Goal: Information Seeking & Learning: Check status

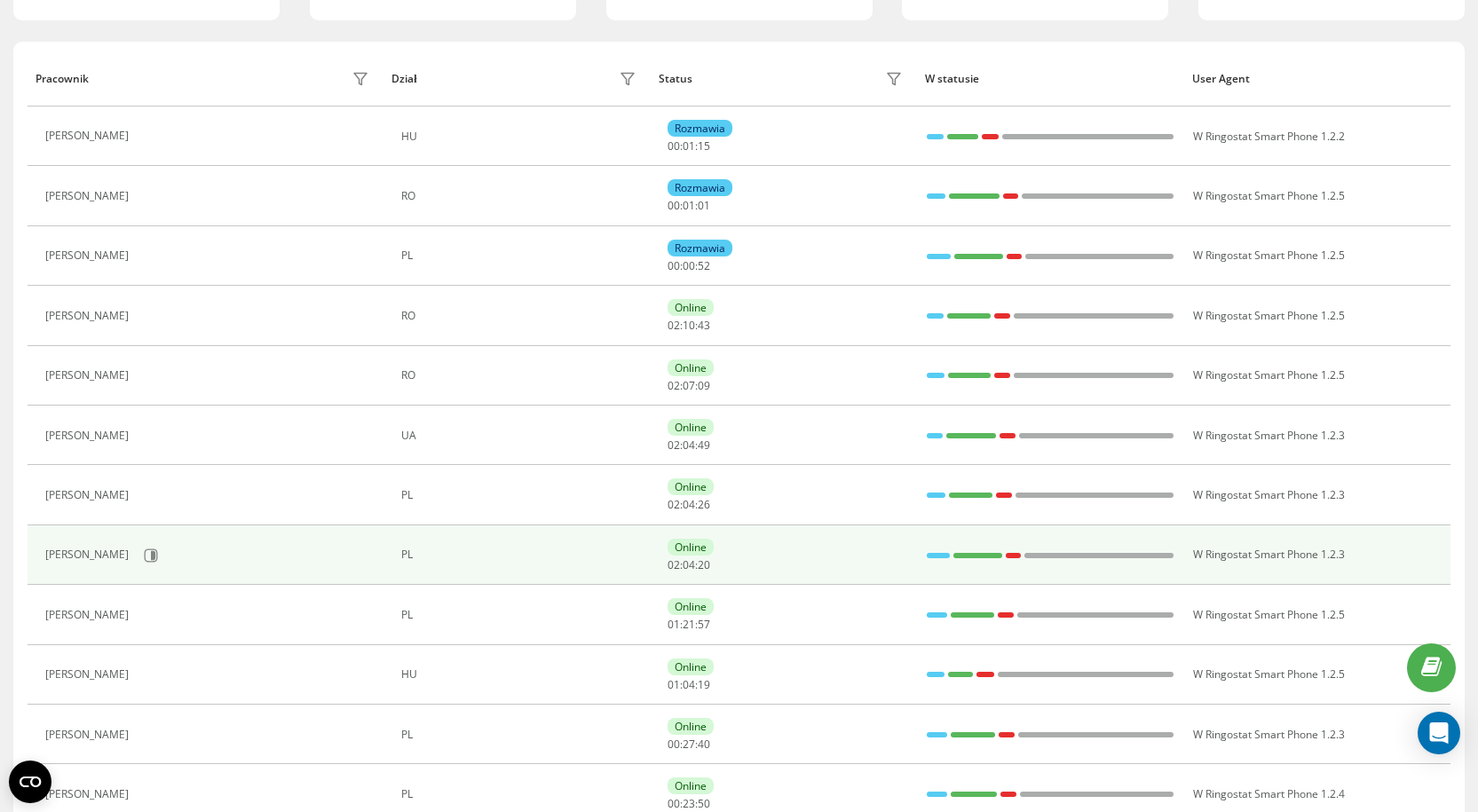
scroll to position [177, 0]
click at [151, 557] on icon at bounding box center [152, 553] width 4 height 9
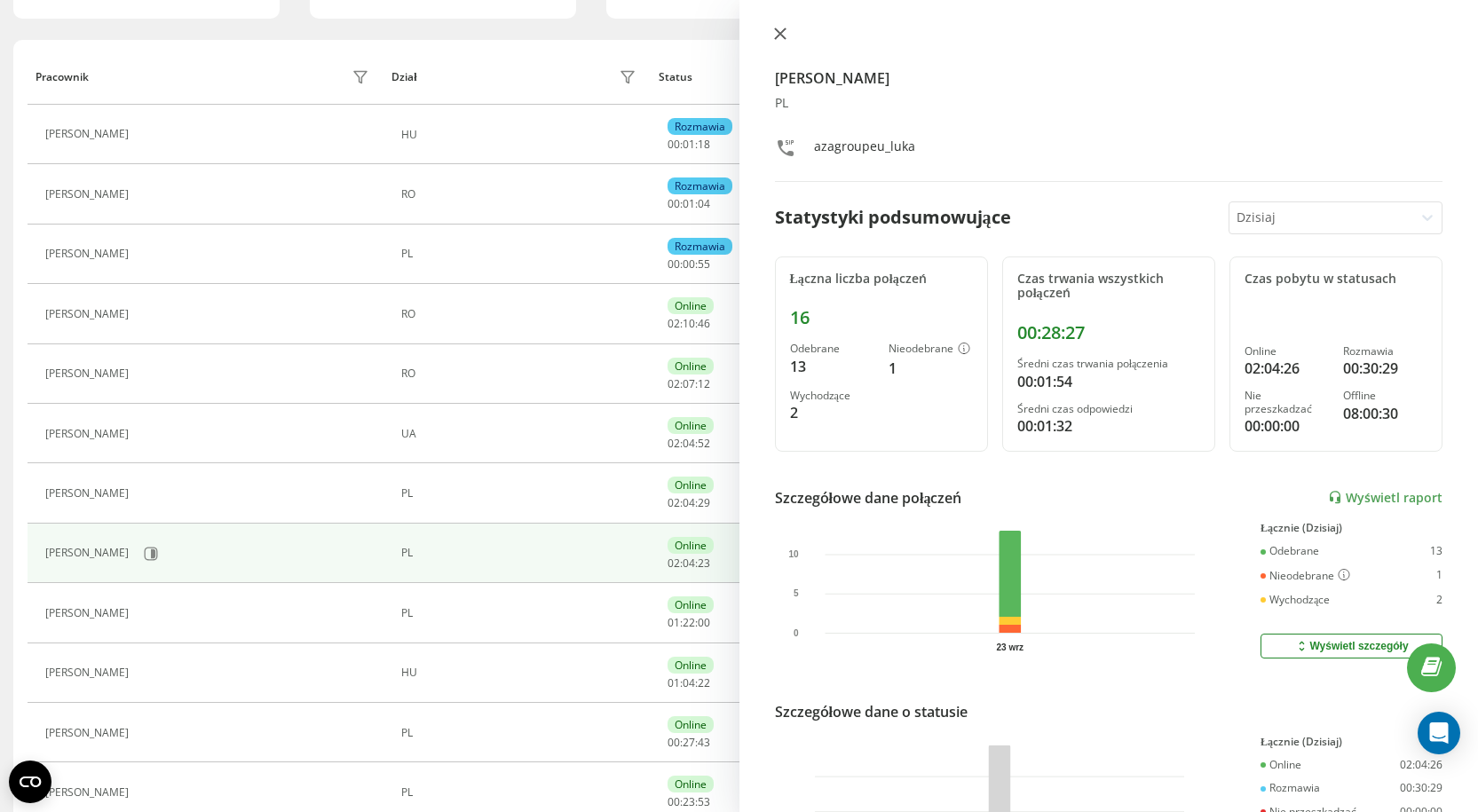
click at [780, 36] on icon at bounding box center [781, 34] width 13 height 13
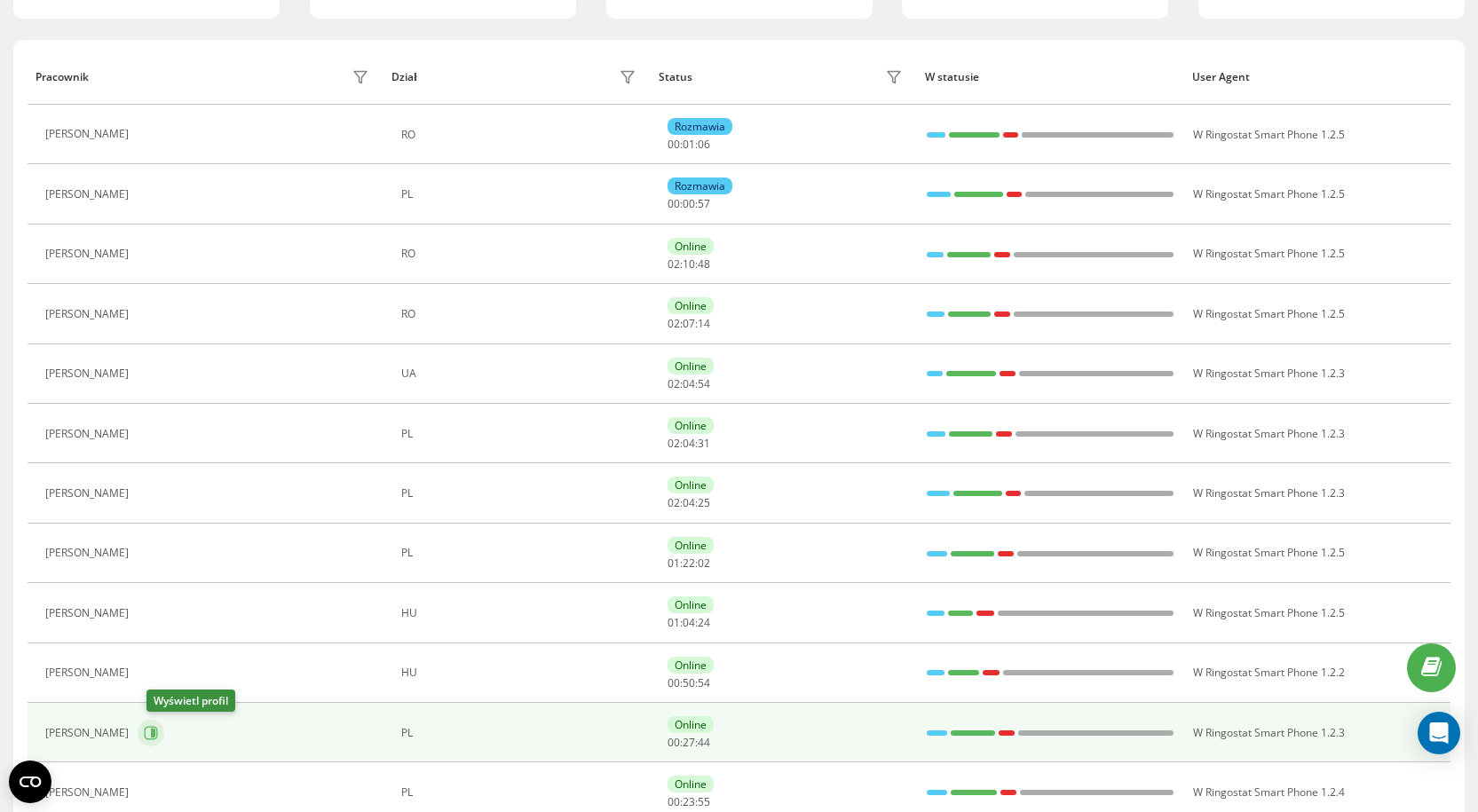
click at [158, 727] on icon at bounding box center [151, 732] width 13 height 13
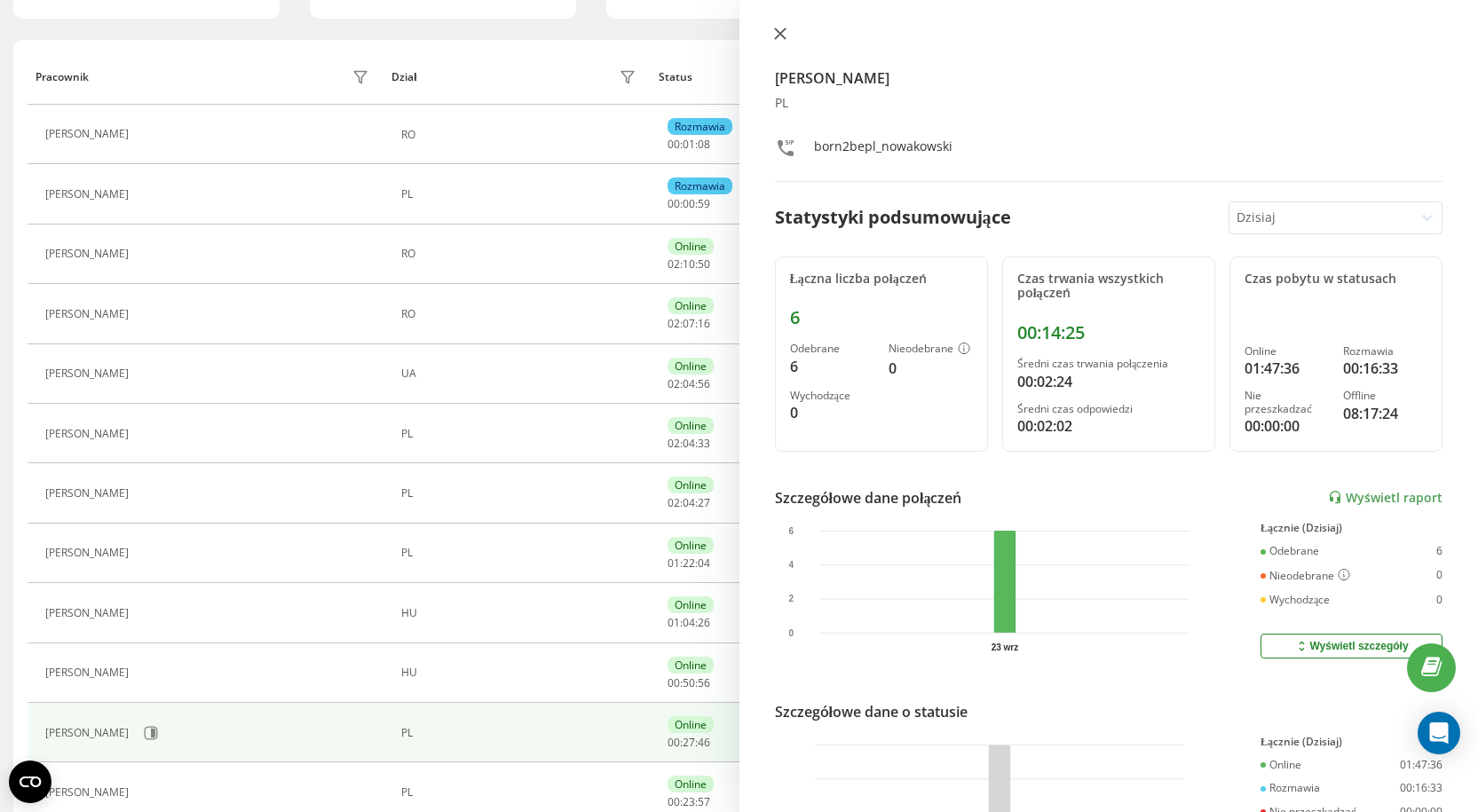
click at [784, 39] on icon at bounding box center [780, 34] width 11 height 11
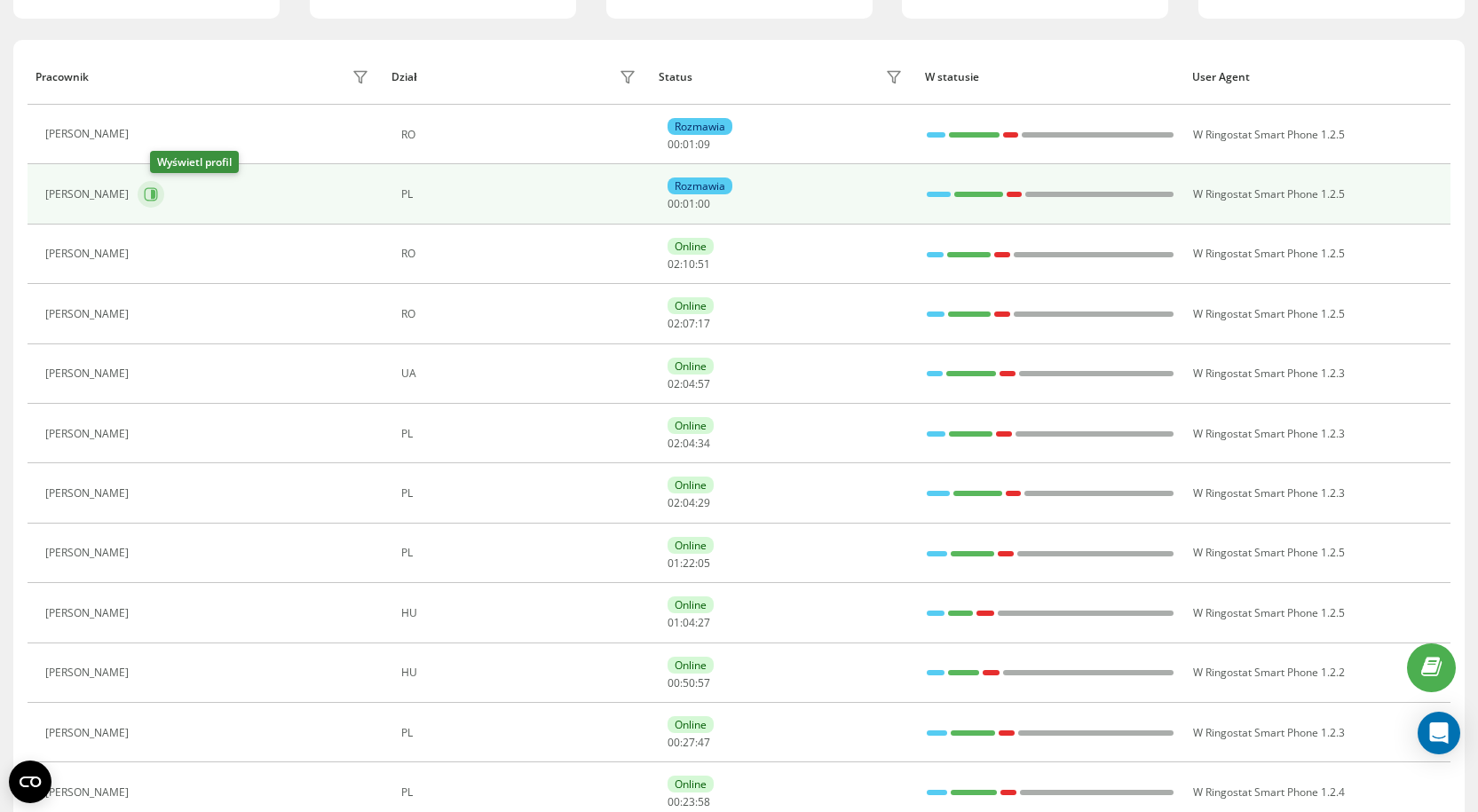
click at [158, 194] on icon at bounding box center [151, 194] width 14 height 14
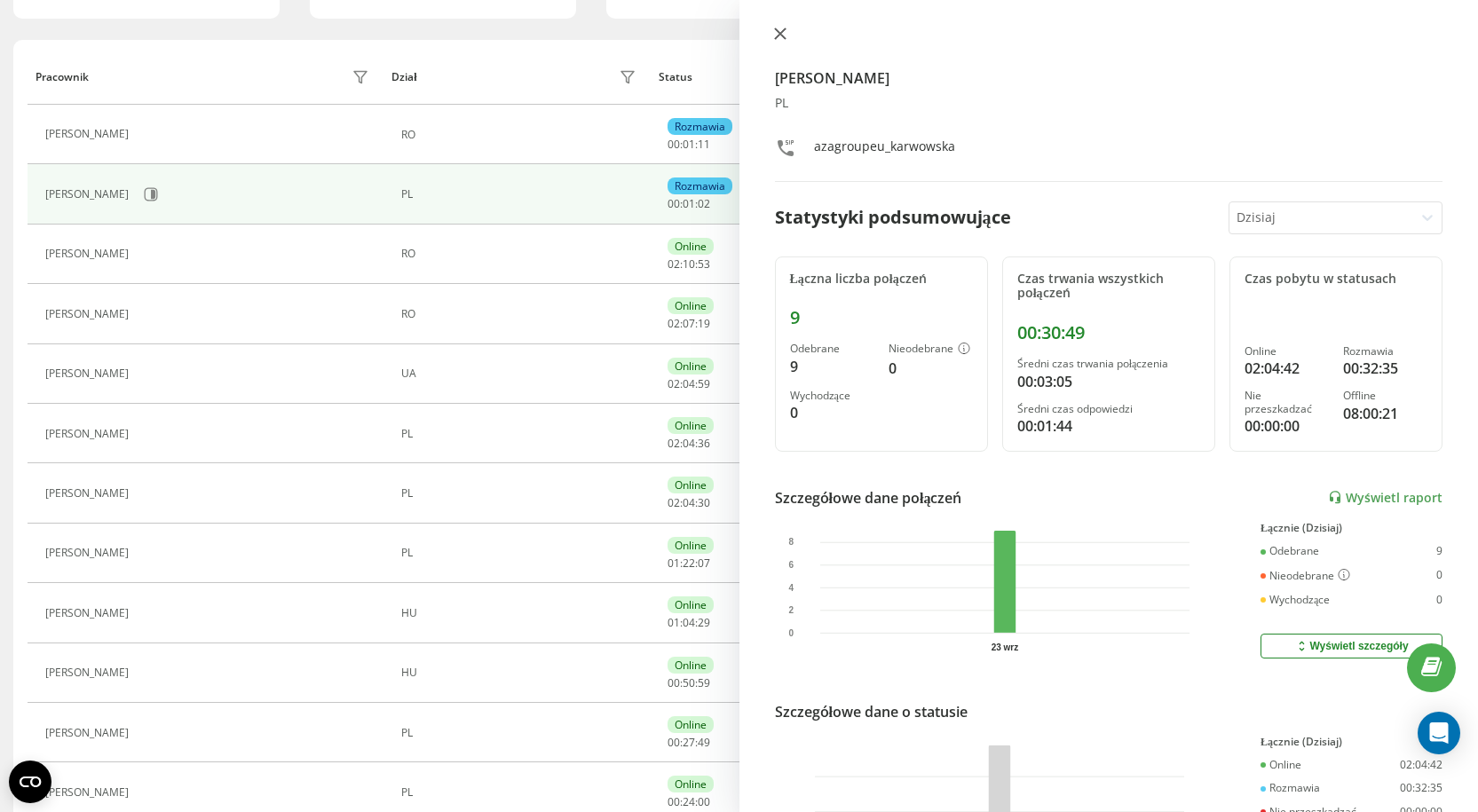
click at [778, 32] on icon at bounding box center [780, 34] width 11 height 11
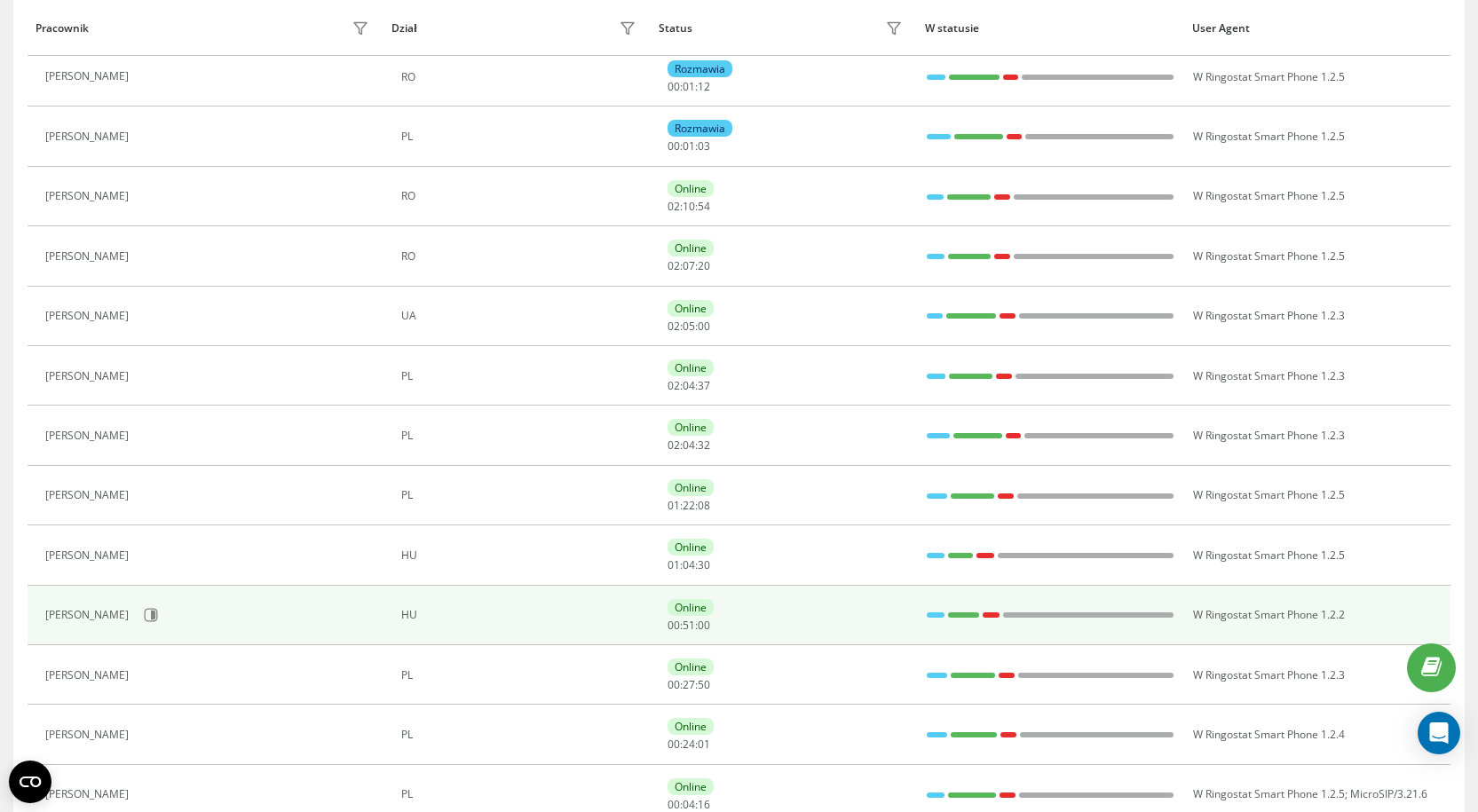
scroll to position [266, 0]
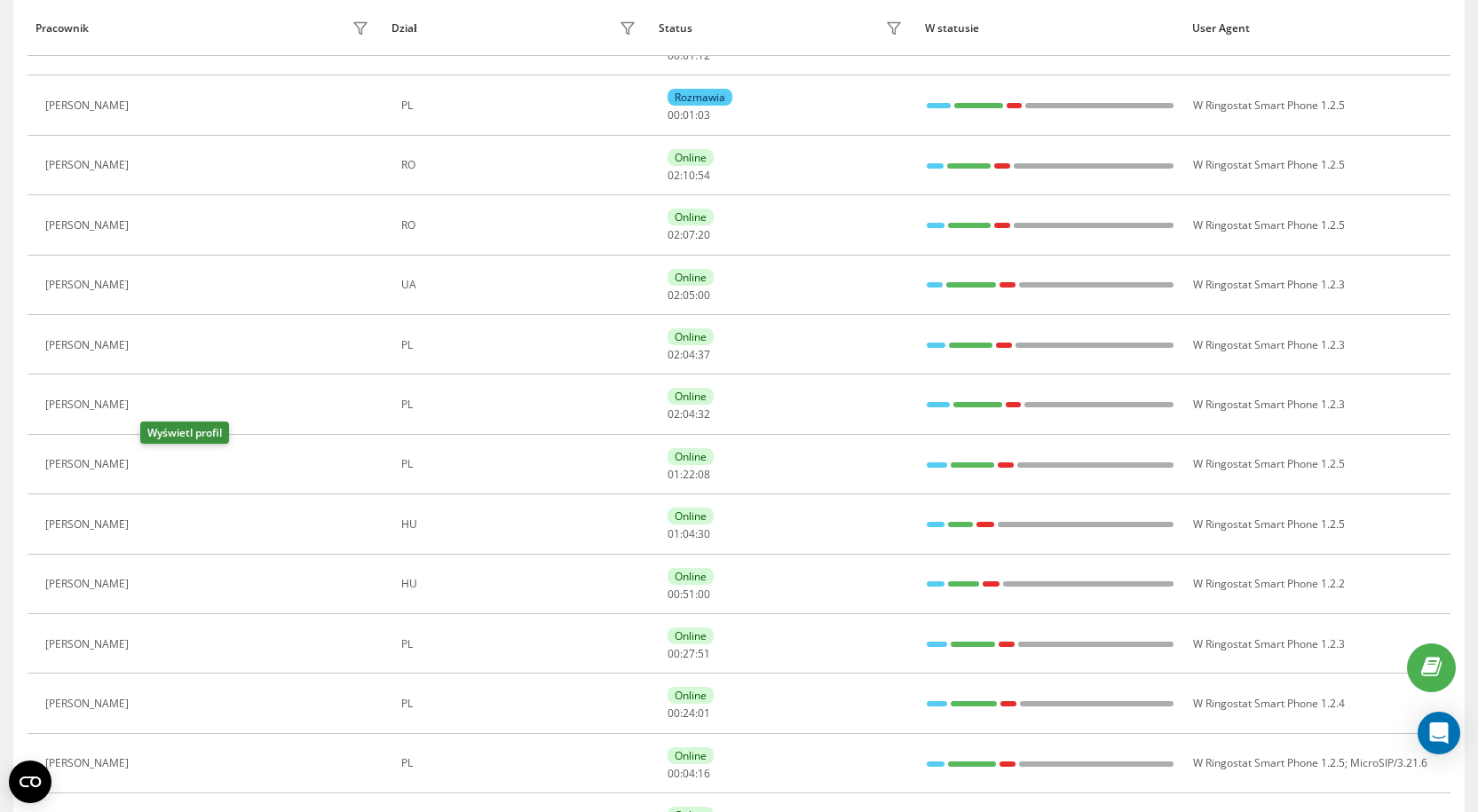
click at [159, 456] on button at bounding box center [149, 467] width 22 height 25
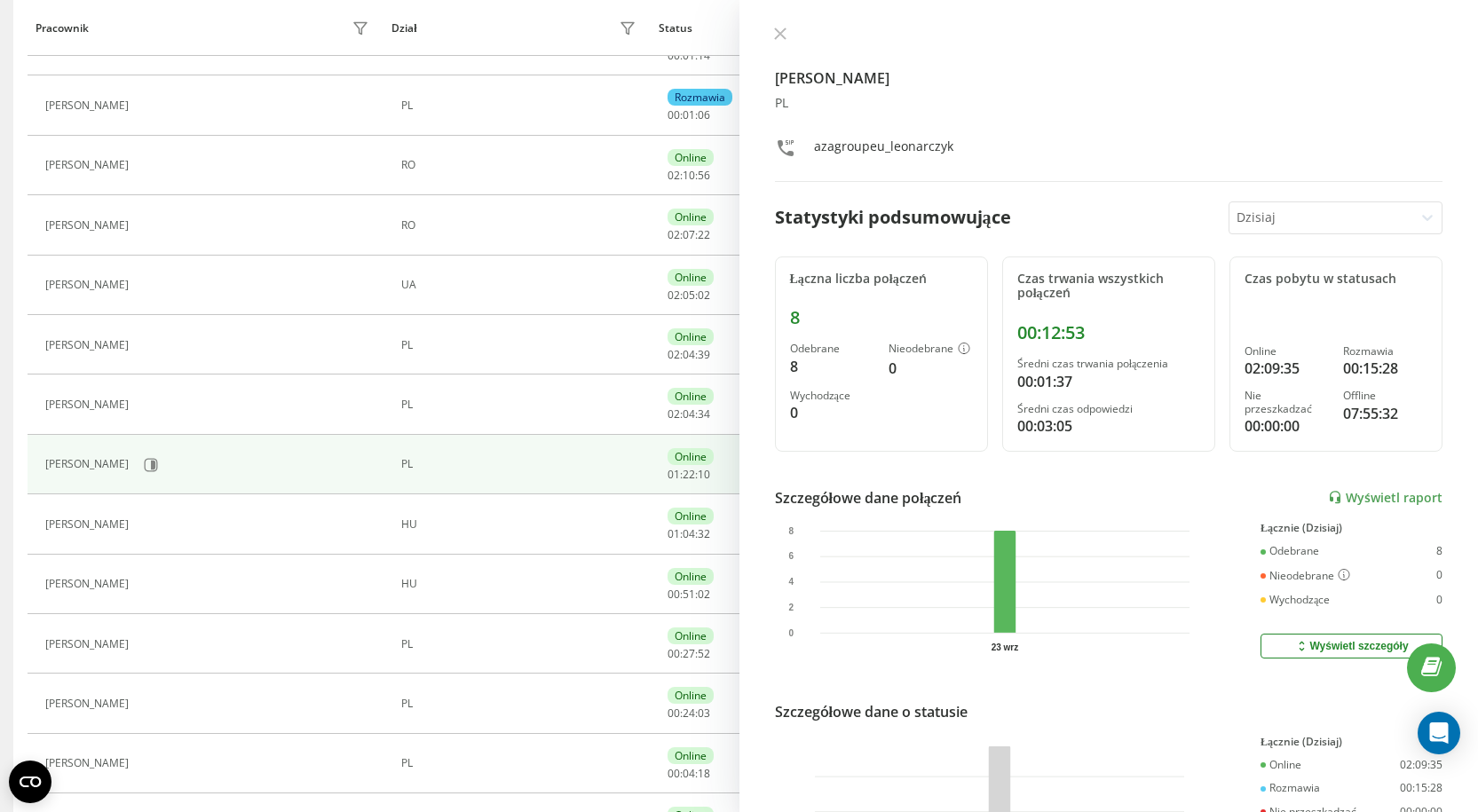
click at [793, 39] on div at bounding box center [1110, 36] width 669 height 18
click at [787, 36] on button at bounding box center [781, 35] width 23 height 17
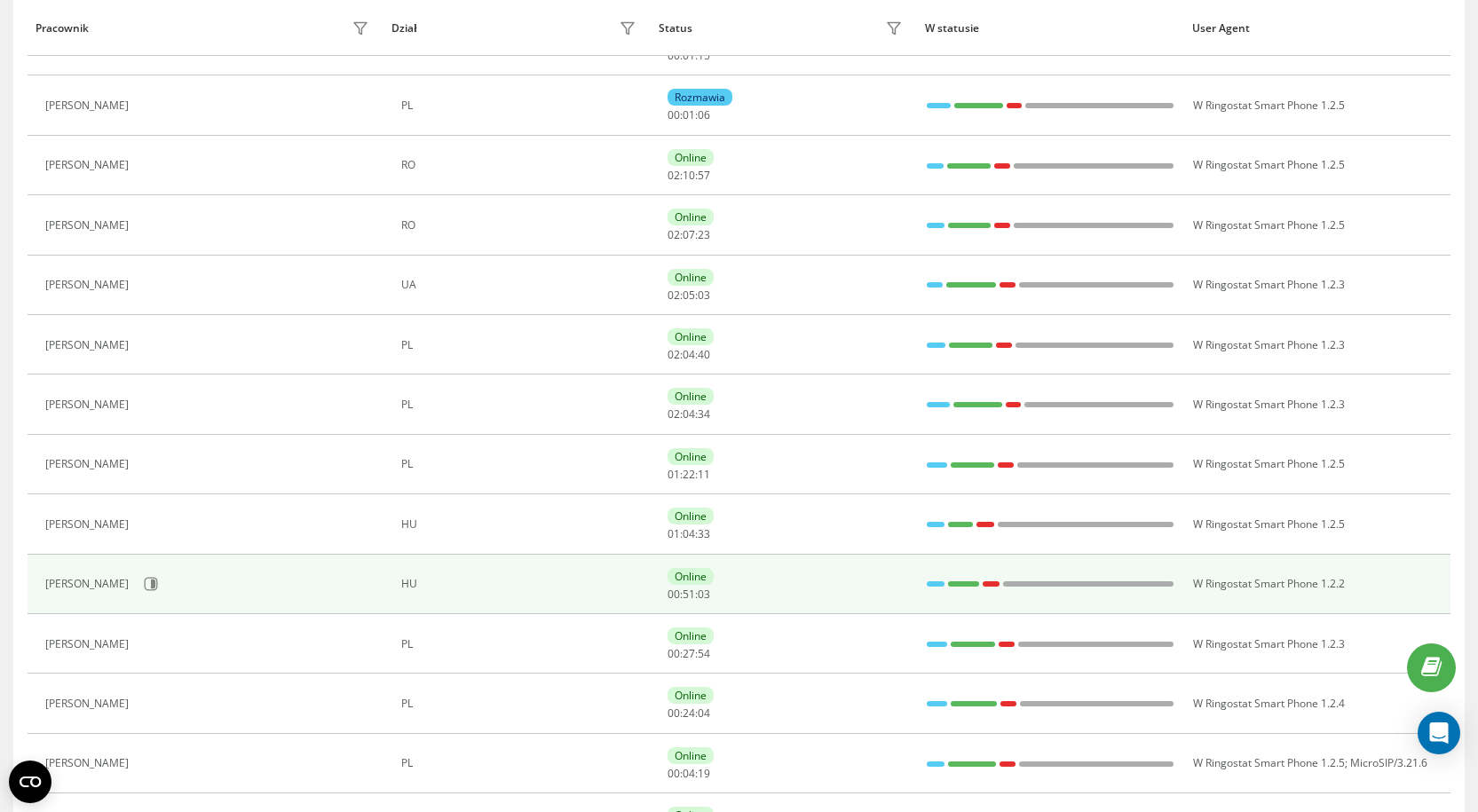
scroll to position [355, 0]
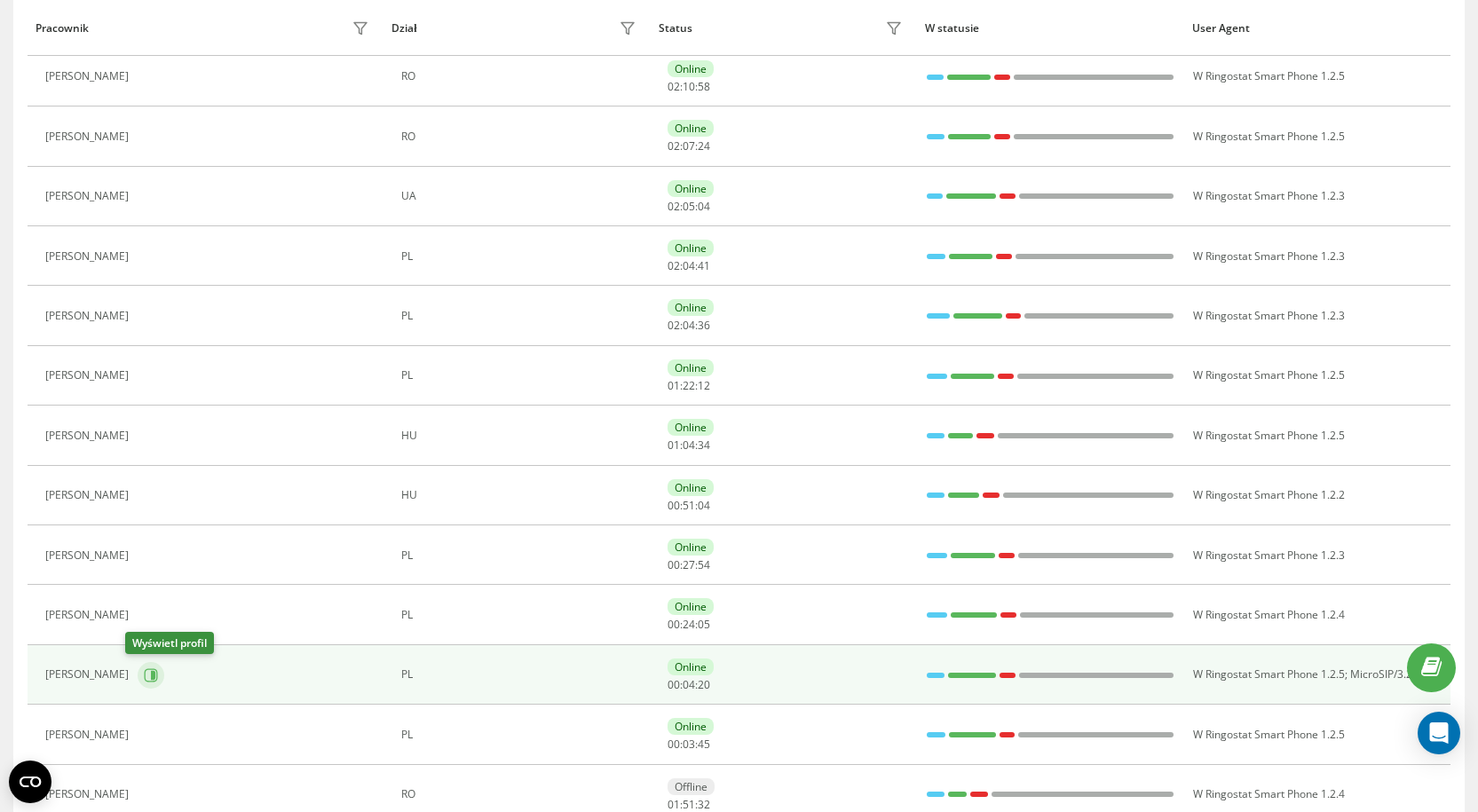
click at [144, 672] on icon at bounding box center [151, 675] width 13 height 13
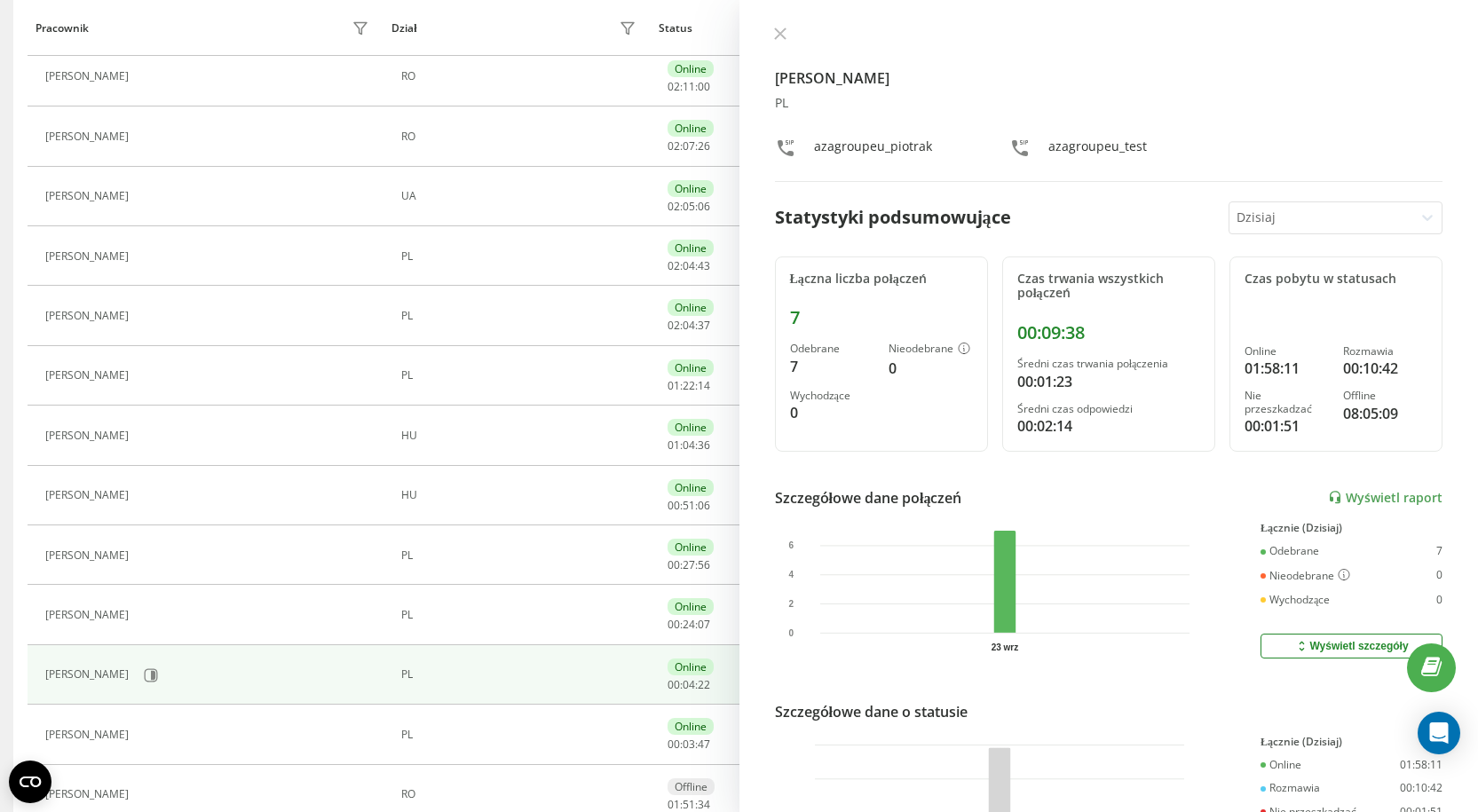
click at [780, 38] on icon at bounding box center [781, 34] width 13 height 13
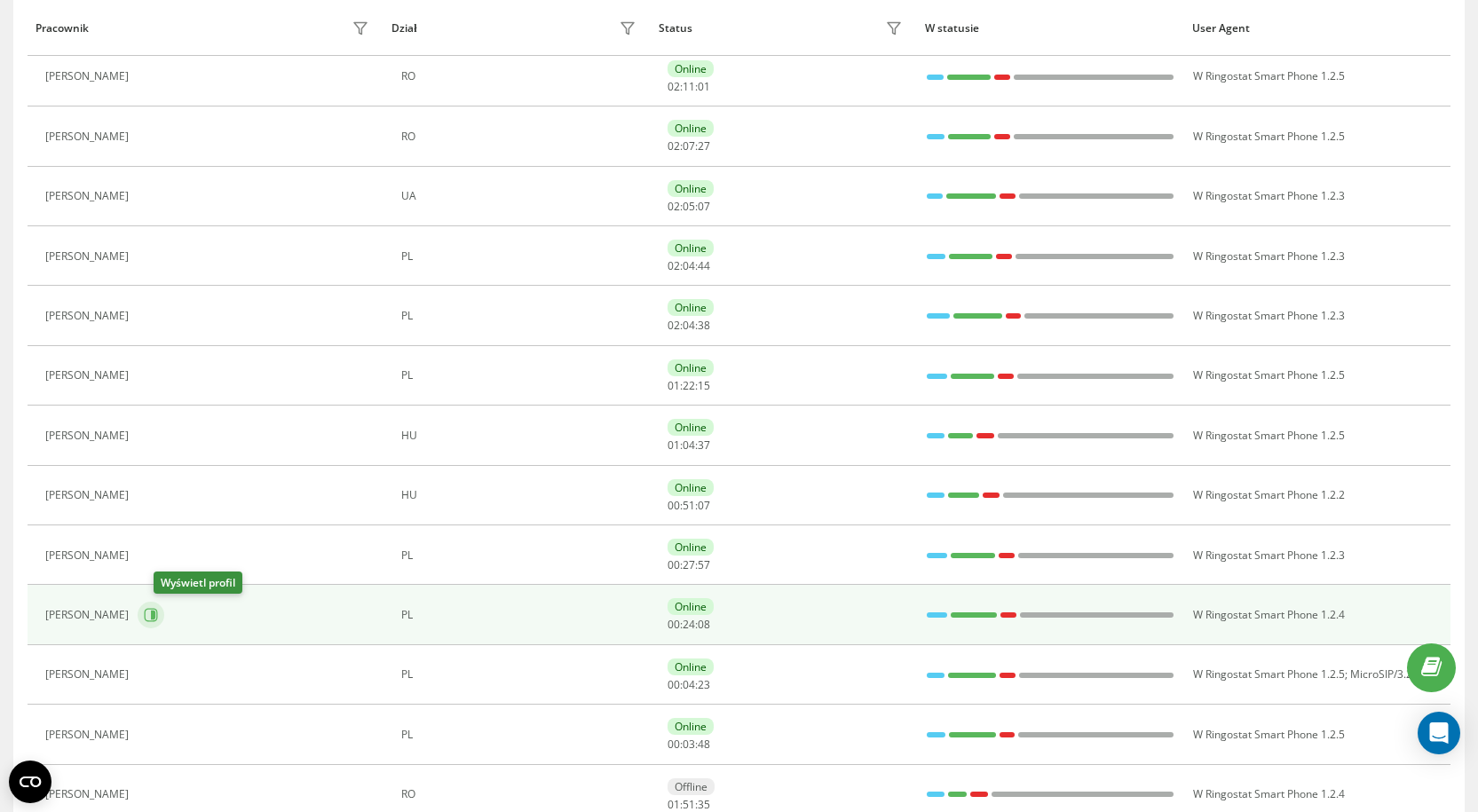
click at [158, 617] on icon at bounding box center [151, 616] width 14 height 14
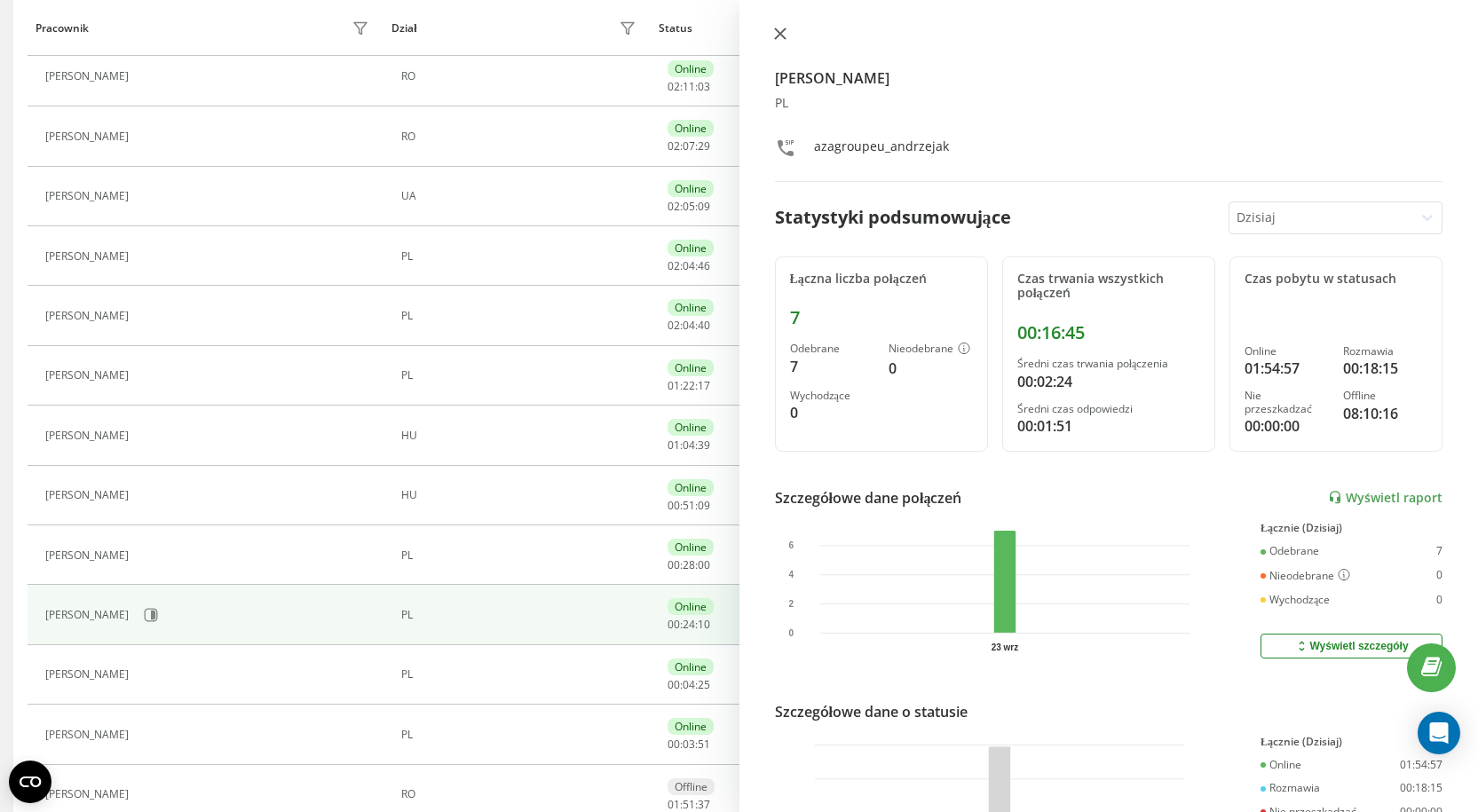
click at [784, 35] on icon at bounding box center [781, 34] width 13 height 13
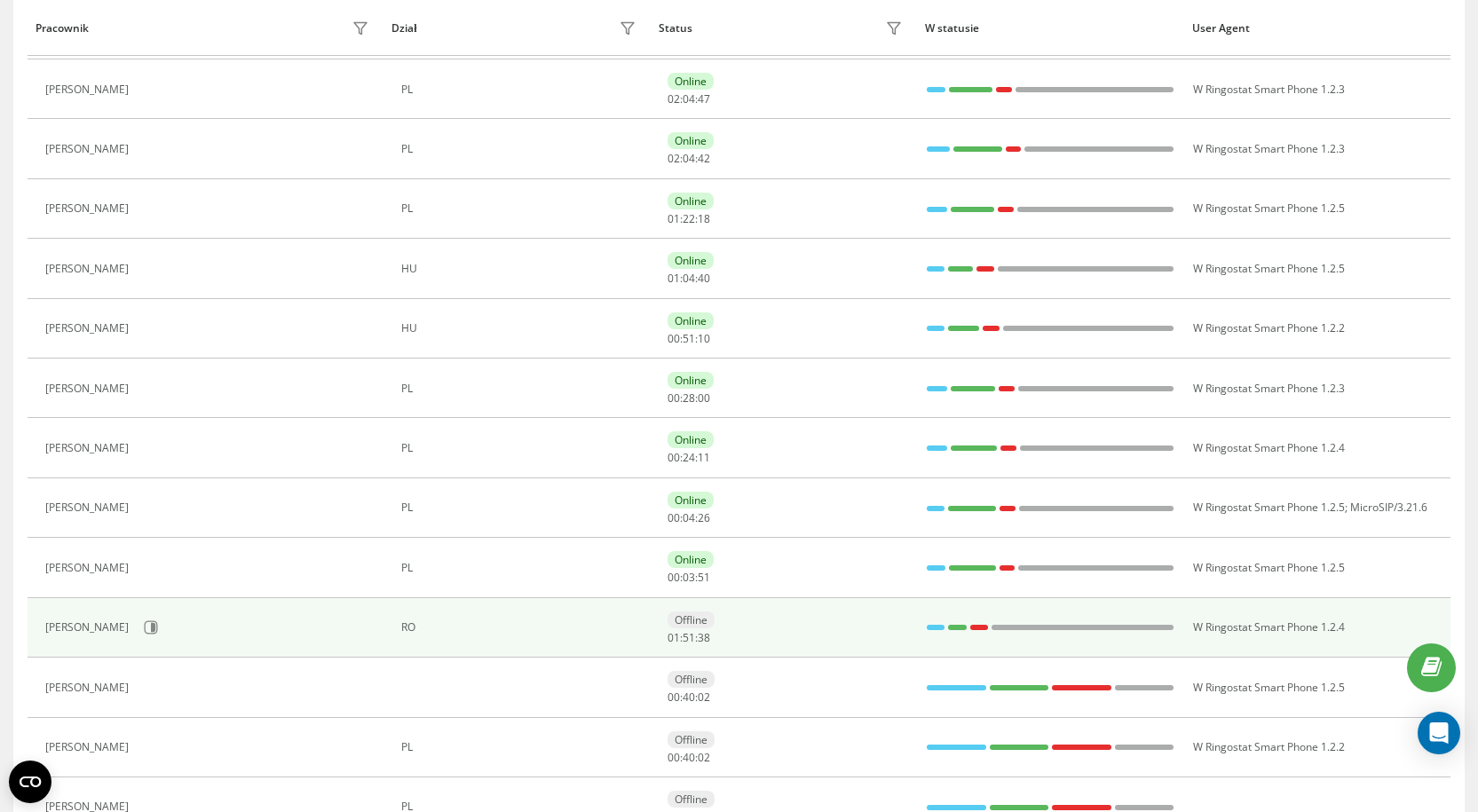
scroll to position [532, 0]
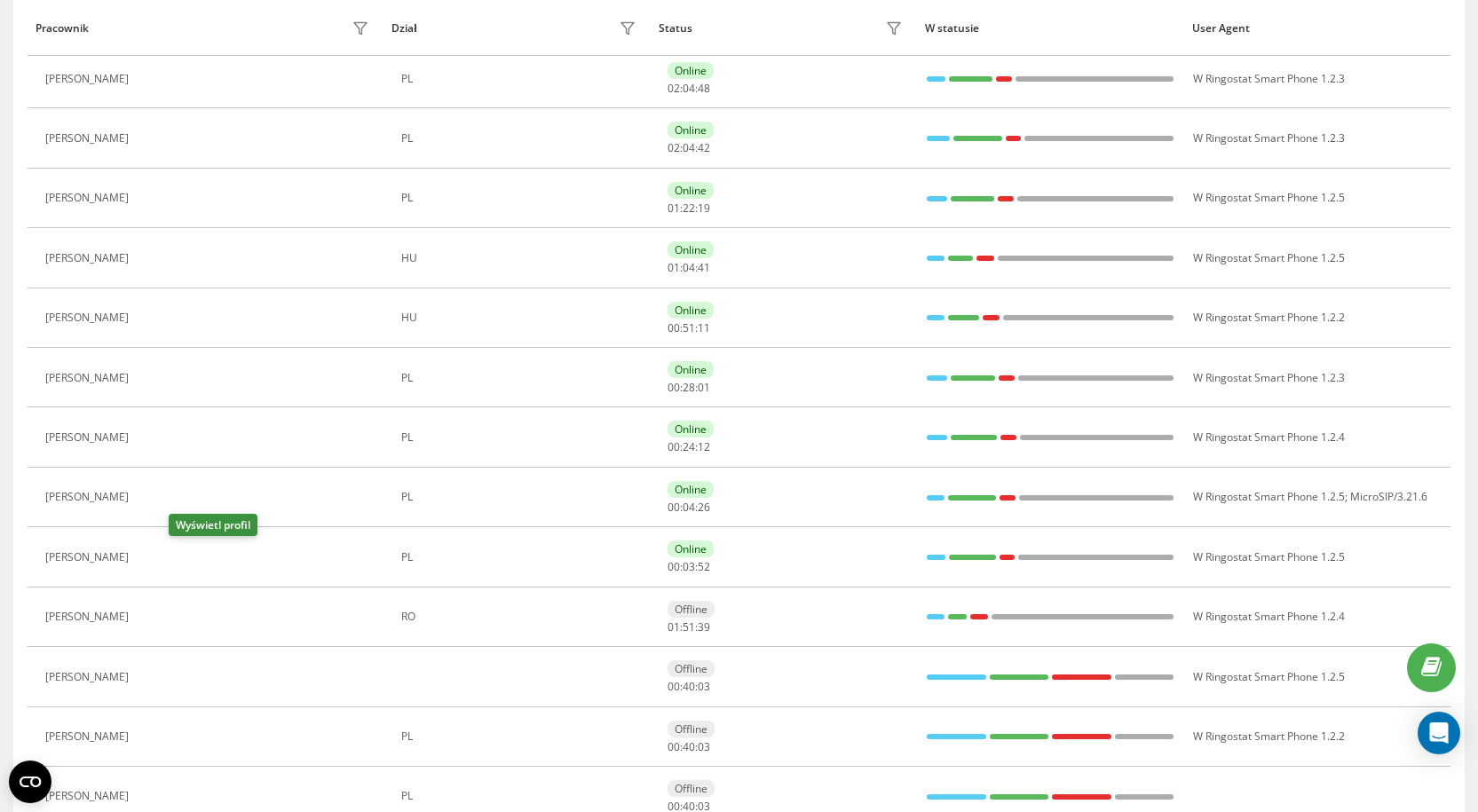
click at [155, 561] on icon at bounding box center [148, 557] width 14 height 14
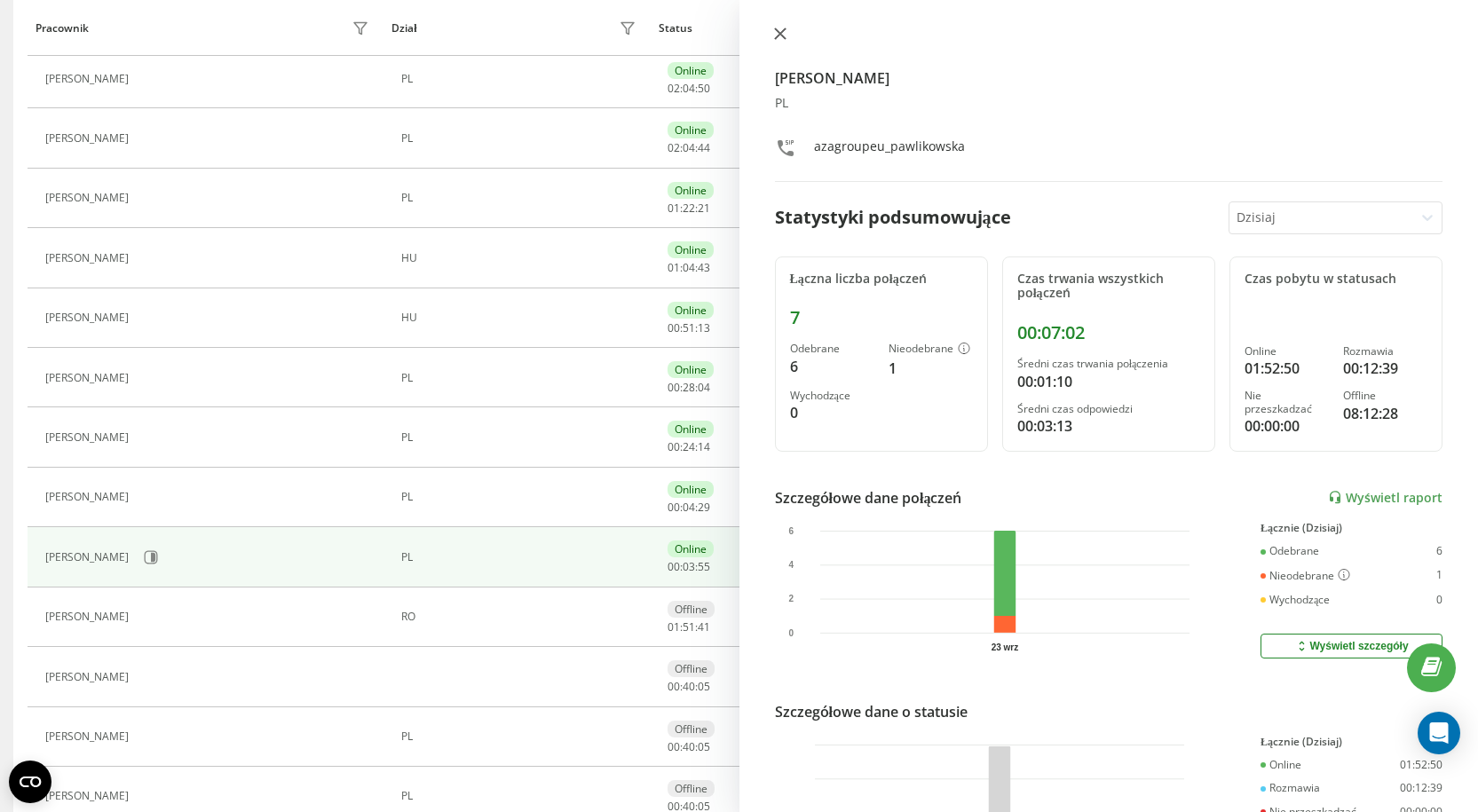
click at [775, 30] on icon at bounding box center [780, 34] width 11 height 11
